Goal: Task Accomplishment & Management: Use online tool/utility

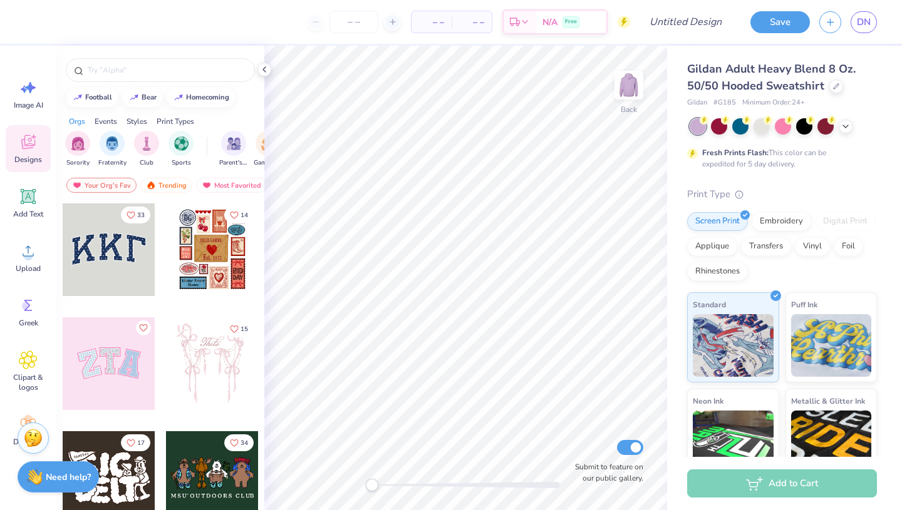
click at [110, 358] on div at bounding box center [109, 364] width 93 height 93
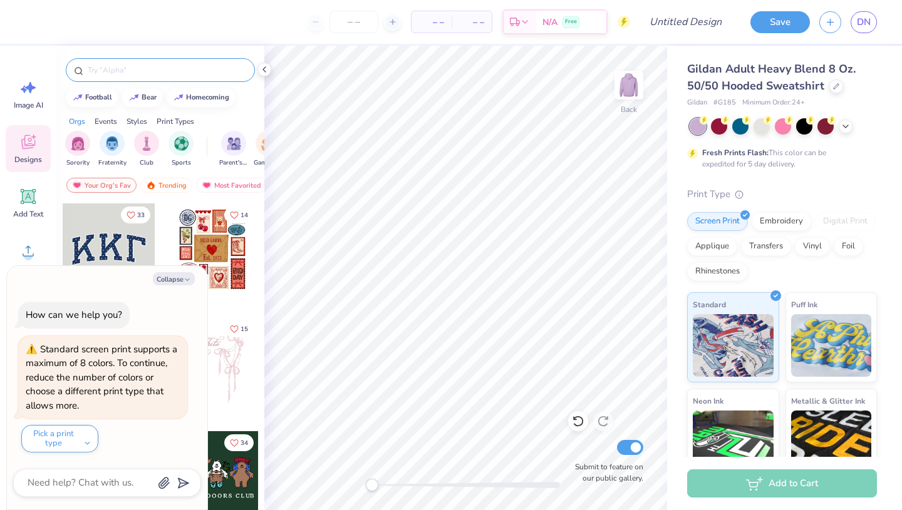
click at [150, 75] on input "text" at bounding box center [166, 70] width 160 height 13
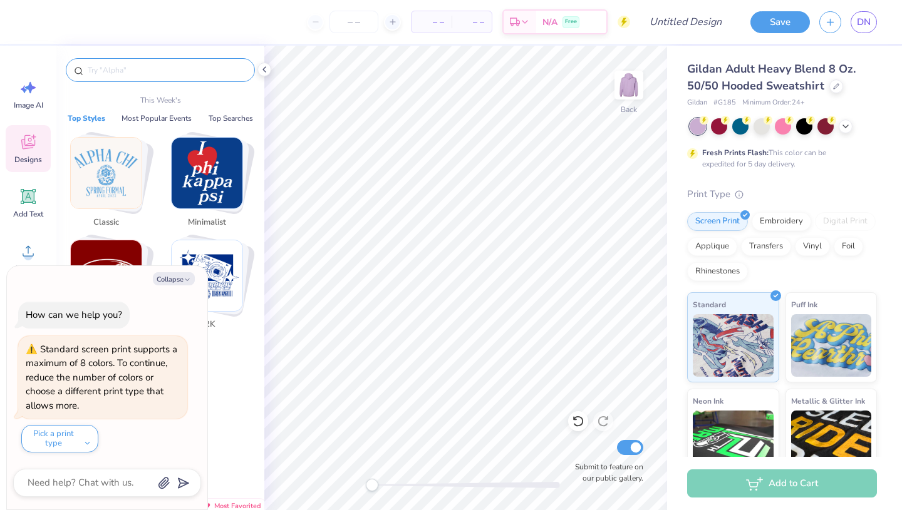
type textarea "x"
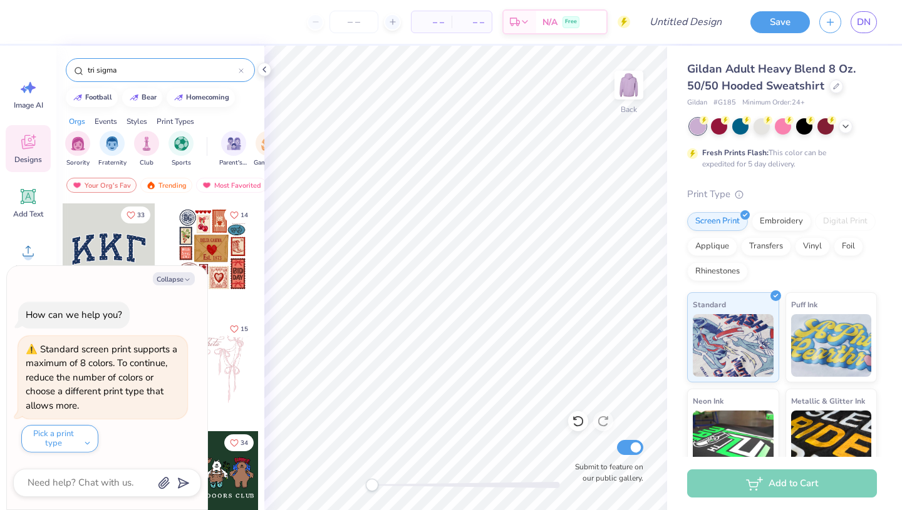
type input "tri sigma"
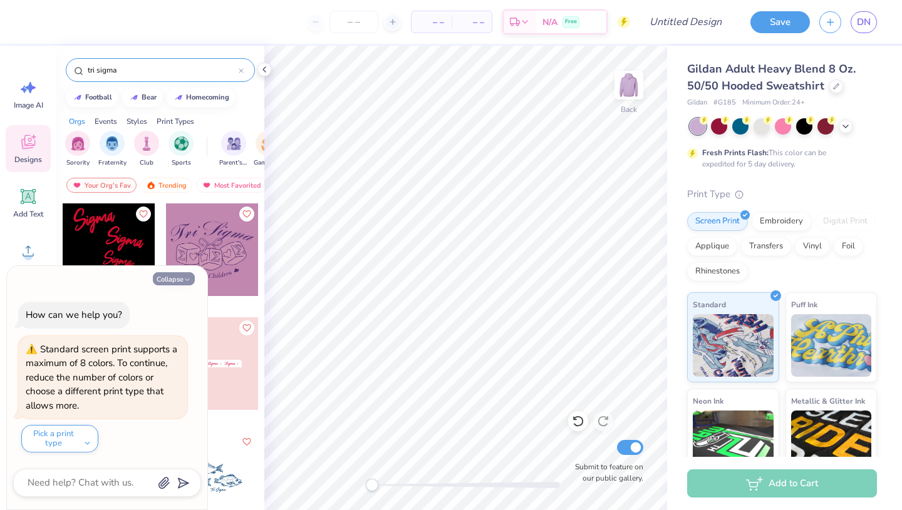
click at [178, 281] on button "Collapse" at bounding box center [174, 278] width 42 height 13
type textarea "x"
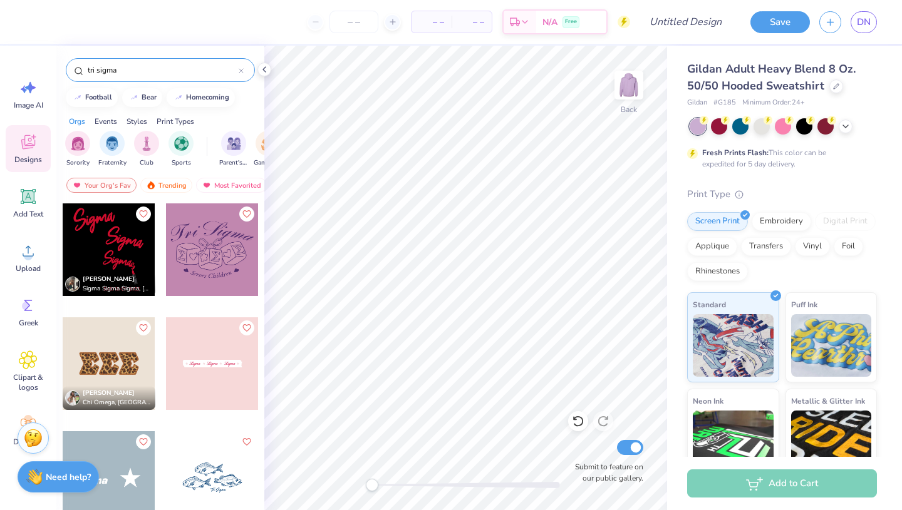
click at [220, 462] on div at bounding box center [212, 478] width 93 height 93
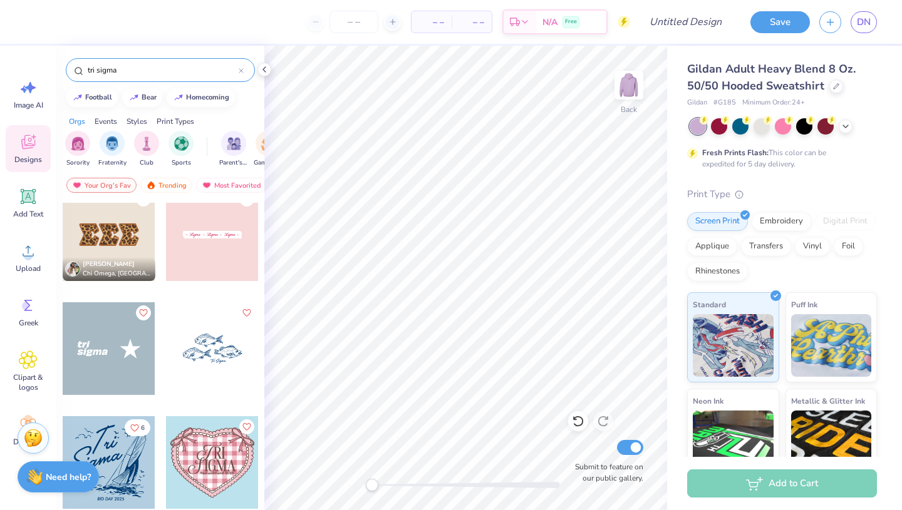
scroll to position [115, 0]
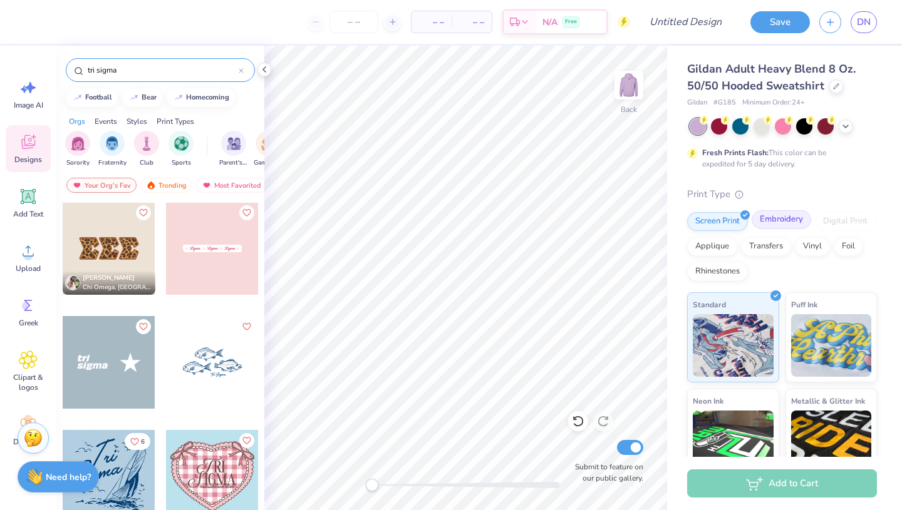
click at [782, 222] on div "Embroidery" at bounding box center [781, 219] width 59 height 19
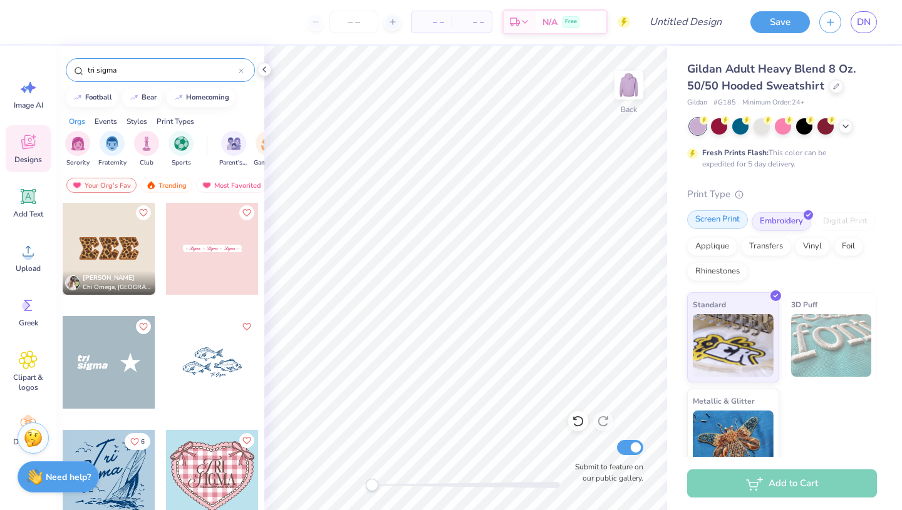
click at [722, 224] on div "Screen Print" at bounding box center [717, 219] width 61 height 19
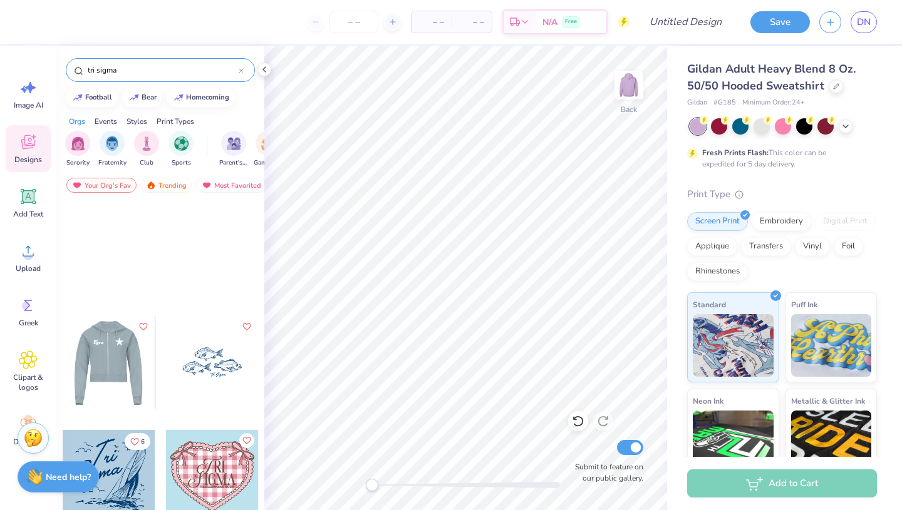
scroll to position [410, 0]
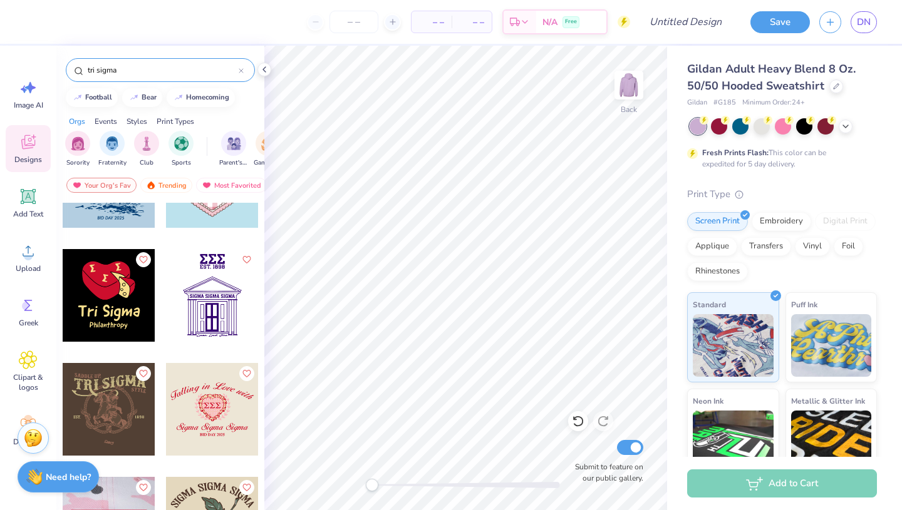
click at [224, 308] on div at bounding box center [212, 295] width 93 height 93
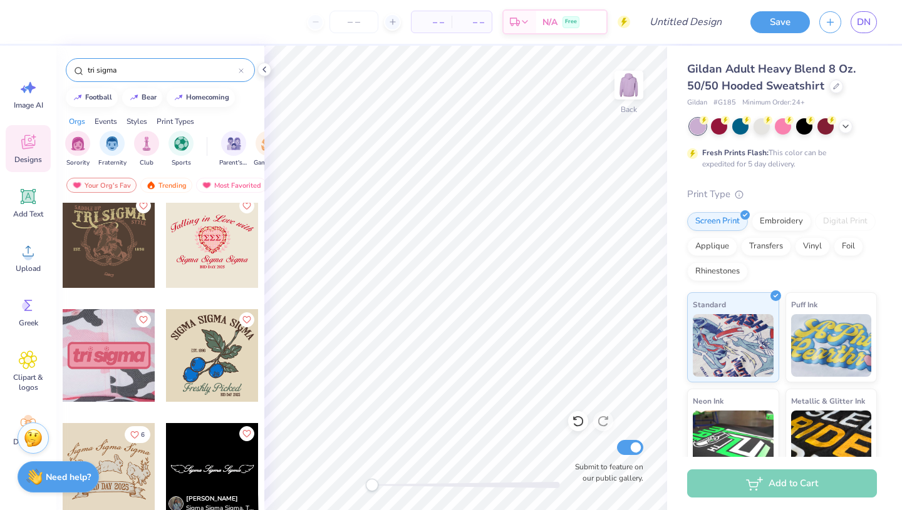
scroll to position [556, 0]
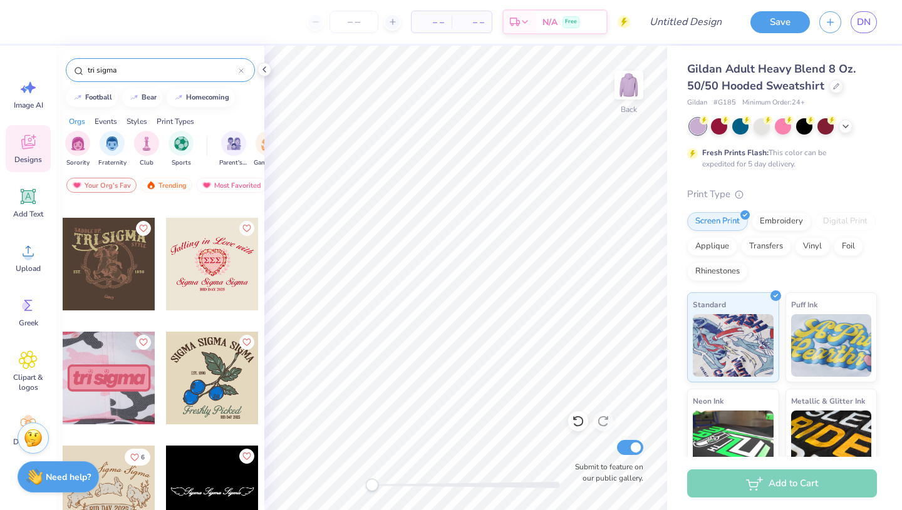
click at [195, 281] on div at bounding box center [212, 264] width 93 height 93
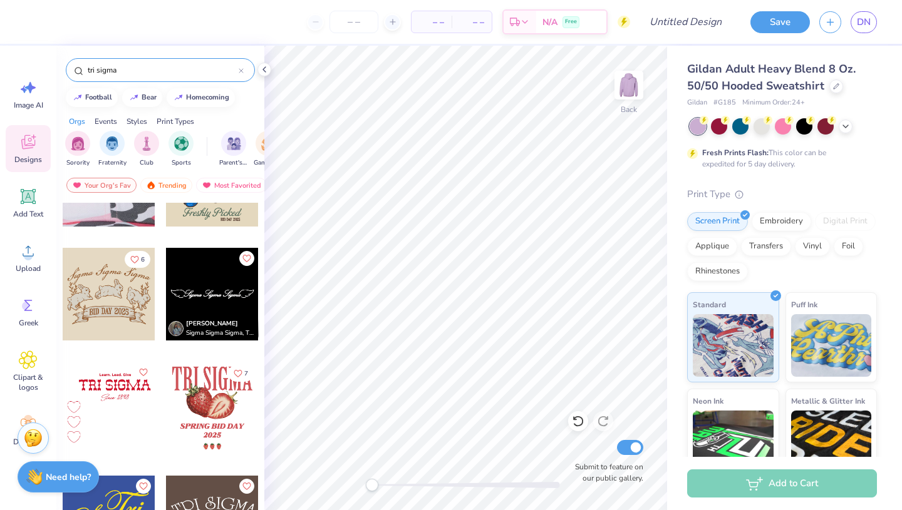
scroll to position [571, 0]
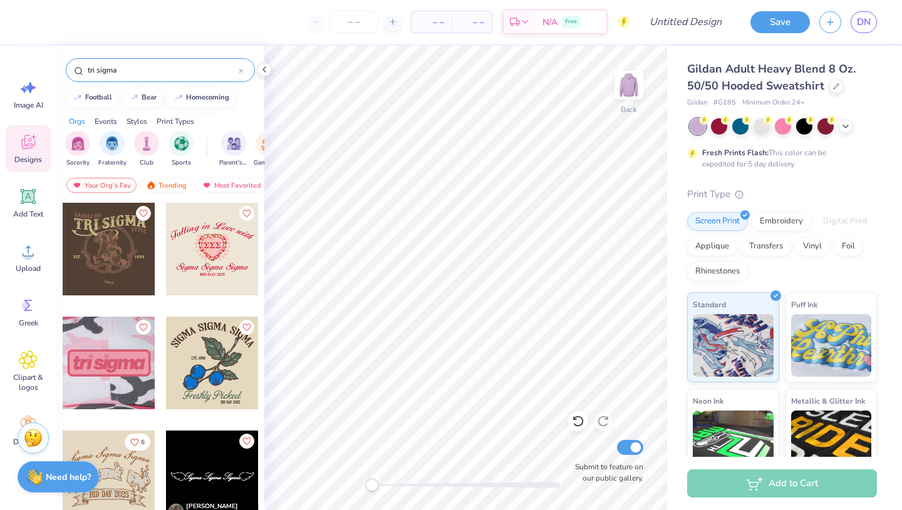
click at [239, 71] on icon at bounding box center [241, 70] width 5 height 5
click at [204, 71] on input "text" at bounding box center [166, 70] width 160 height 13
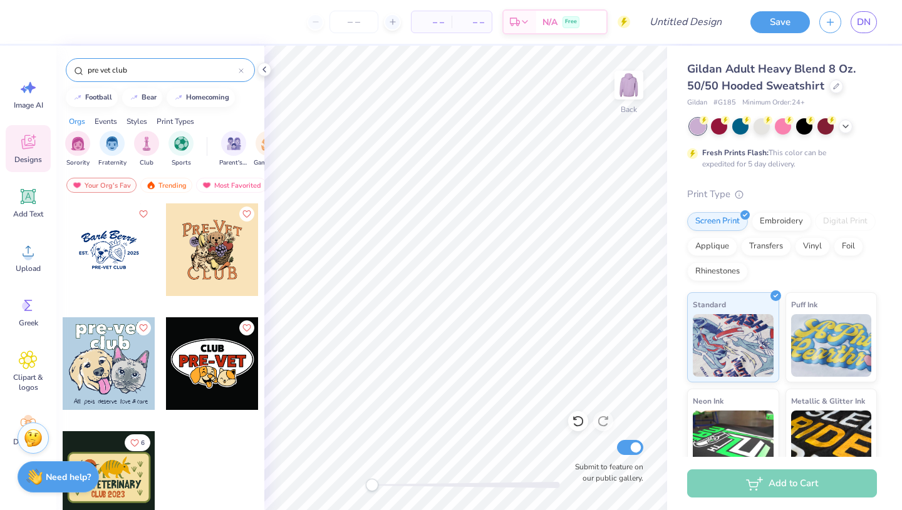
click at [103, 358] on div at bounding box center [109, 364] width 93 height 93
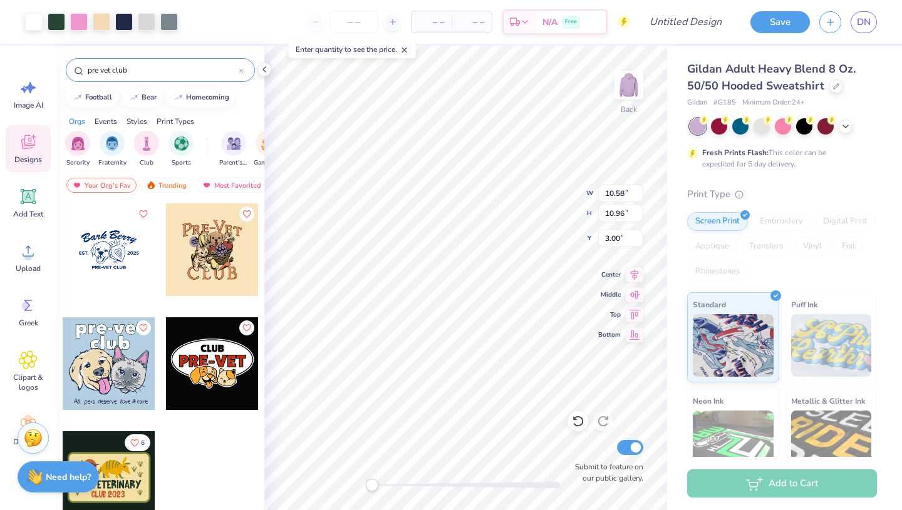
click at [167, 70] on input "pre vet club" at bounding box center [162, 70] width 152 height 13
type input "p"
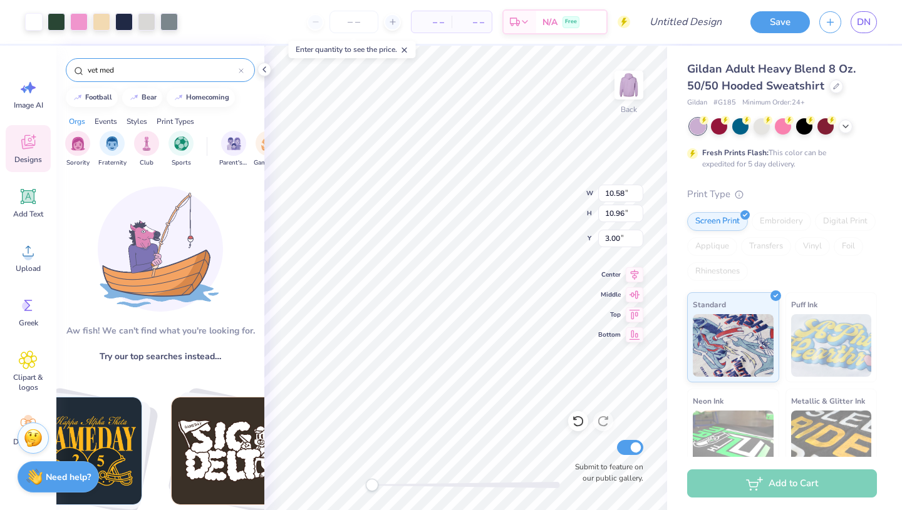
scroll to position [0, 0]
click at [146, 68] on input "vet med" at bounding box center [162, 70] width 152 height 13
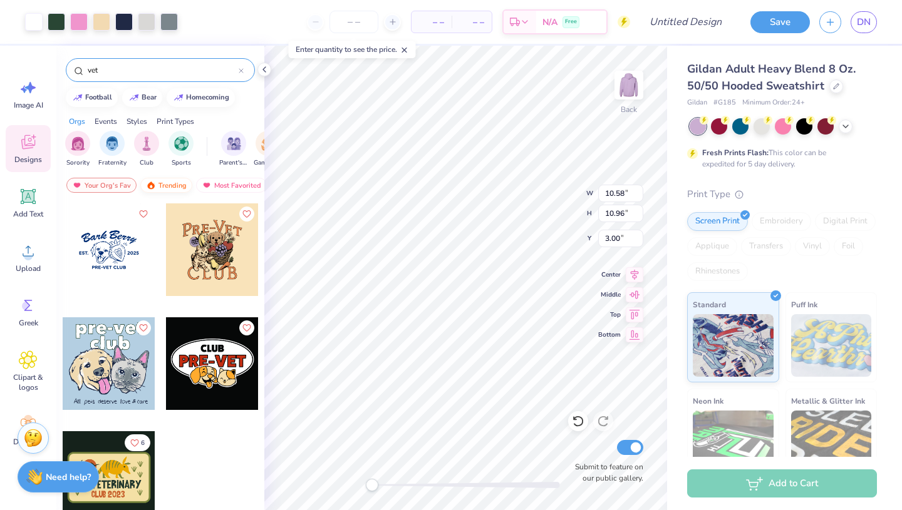
click at [167, 186] on div "Trending" at bounding box center [166, 185] width 52 height 15
click at [152, 143] on img "filter for Club" at bounding box center [147, 142] width 14 height 14
click at [86, 136] on div "filter for Club" at bounding box center [87, 133] width 11 height 11
click at [150, 70] on input "vet" at bounding box center [162, 70] width 152 height 13
type input "v"
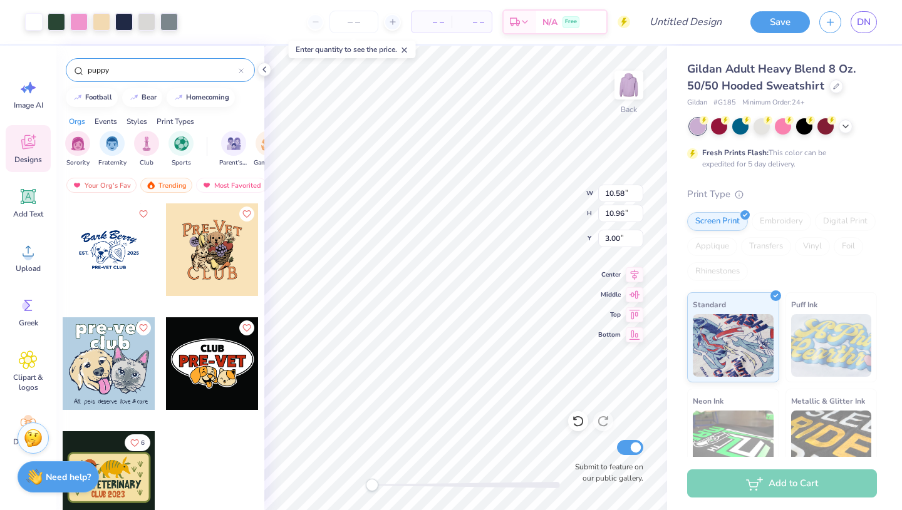
type input "puppy"
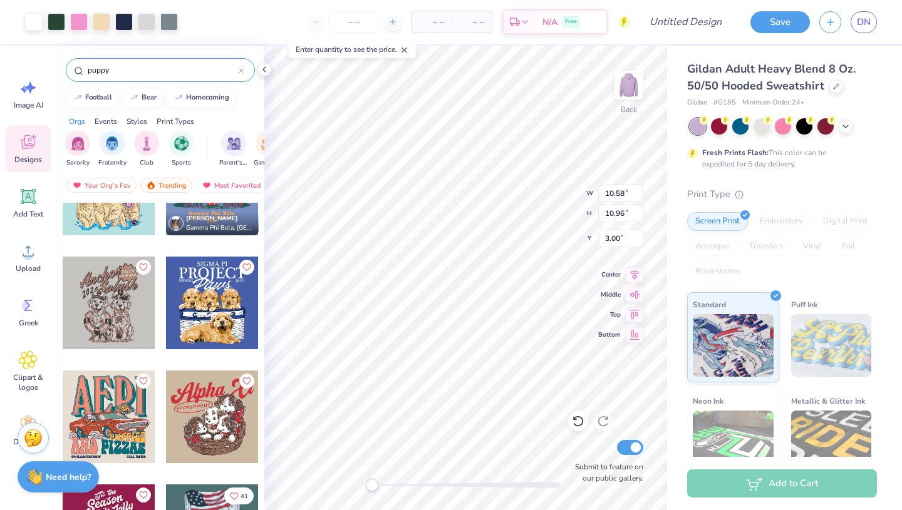
scroll to position [1102, 0]
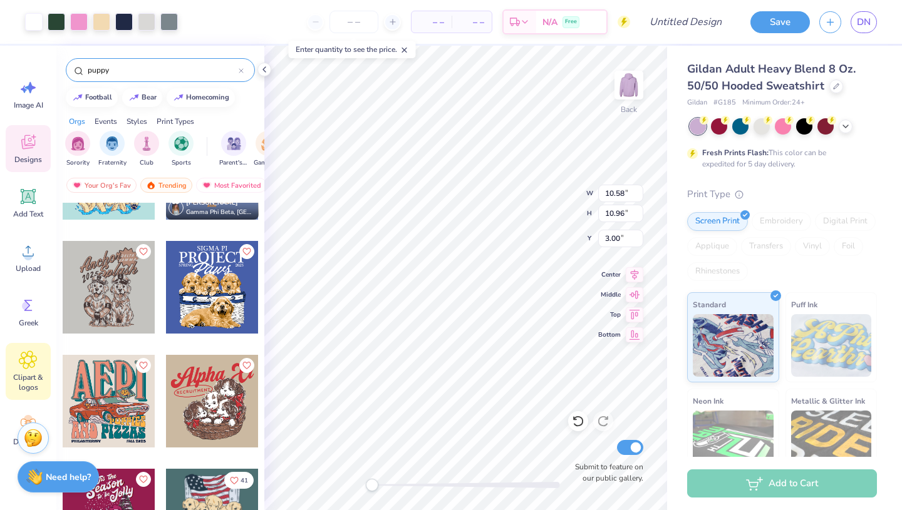
click at [32, 357] on icon at bounding box center [28, 360] width 18 height 18
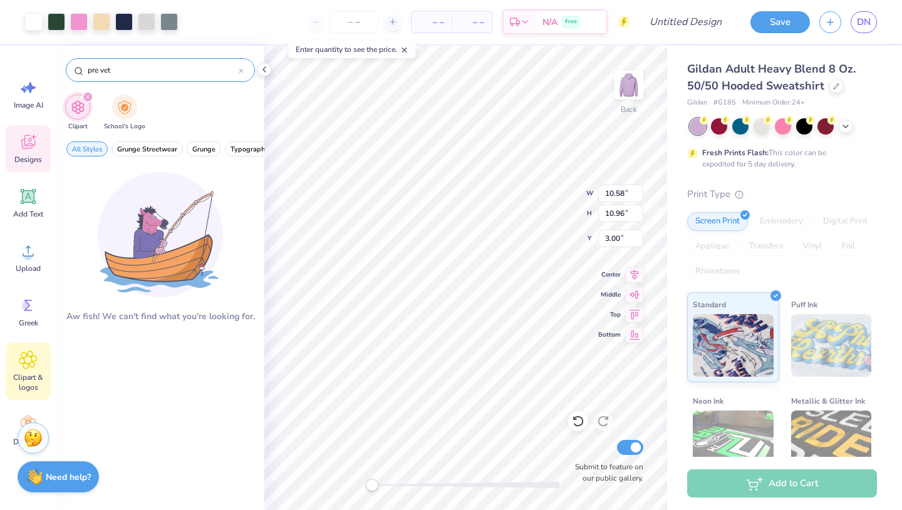
click at [128, 74] on input "pre vet" at bounding box center [162, 70] width 152 height 13
type input "p"
click at [130, 73] on input "vet med" at bounding box center [162, 70] width 152 height 13
type input "v"
type input "puppy"
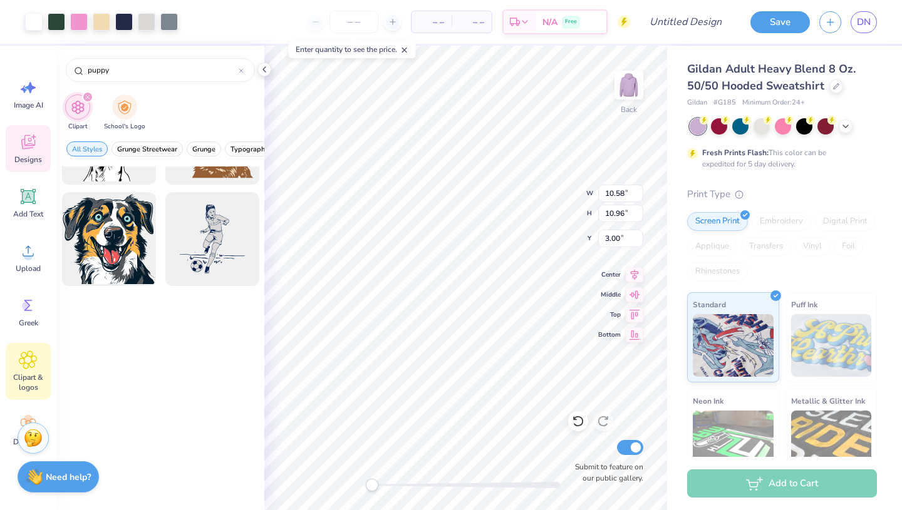
scroll to position [0, 0]
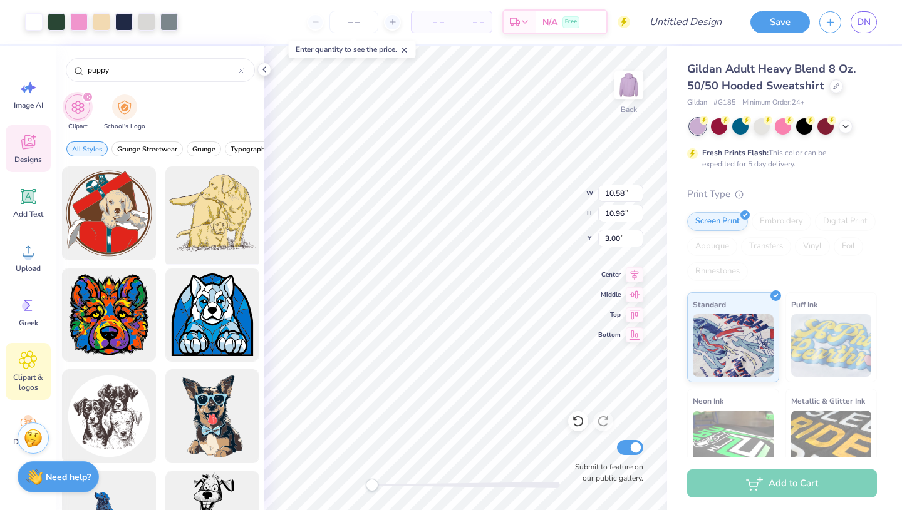
click at [208, 219] on div at bounding box center [211, 213] width 103 height 103
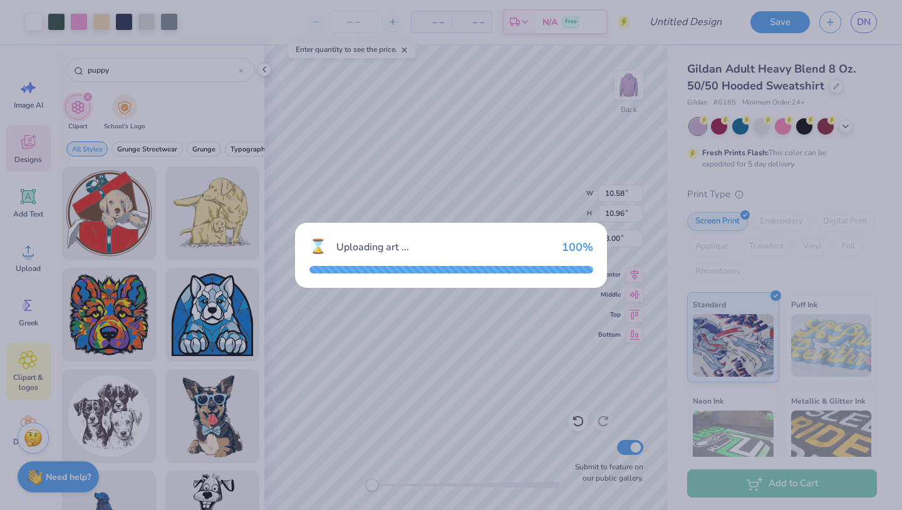
type input "12.02"
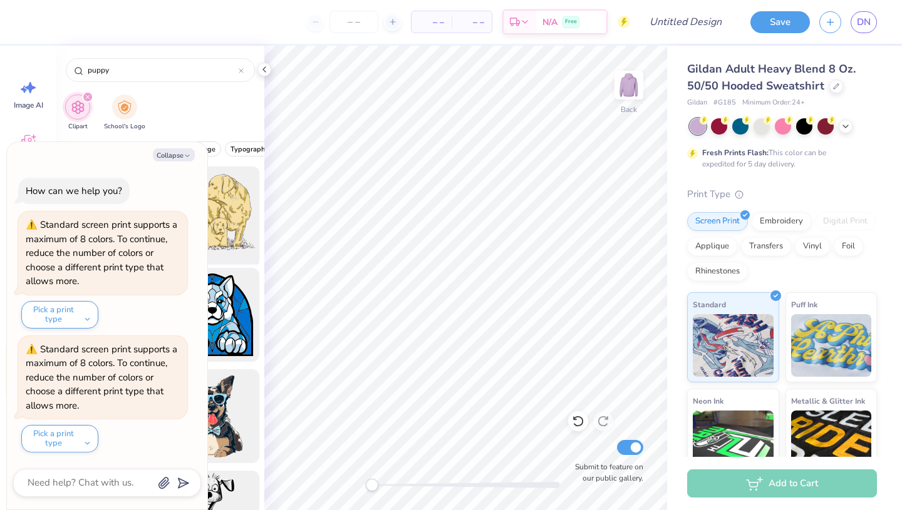
click at [242, 219] on div at bounding box center [211, 213] width 103 height 103
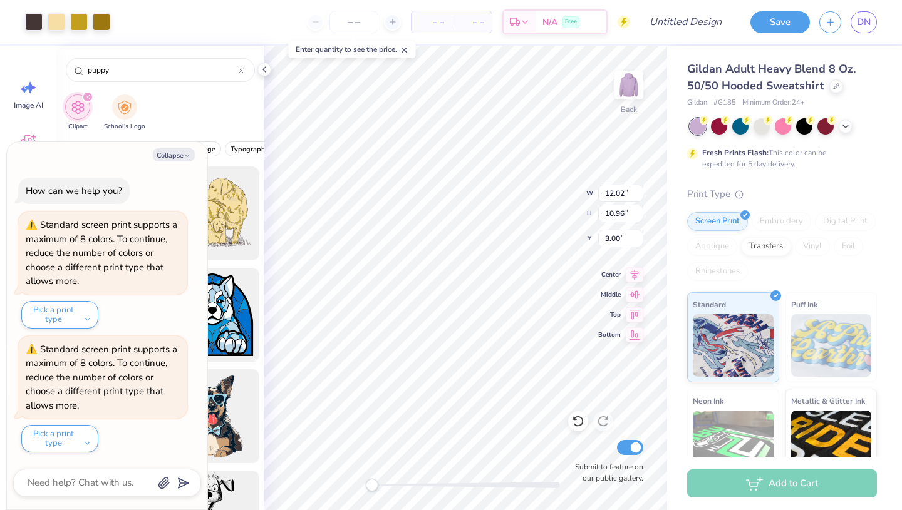
type textarea "x"
